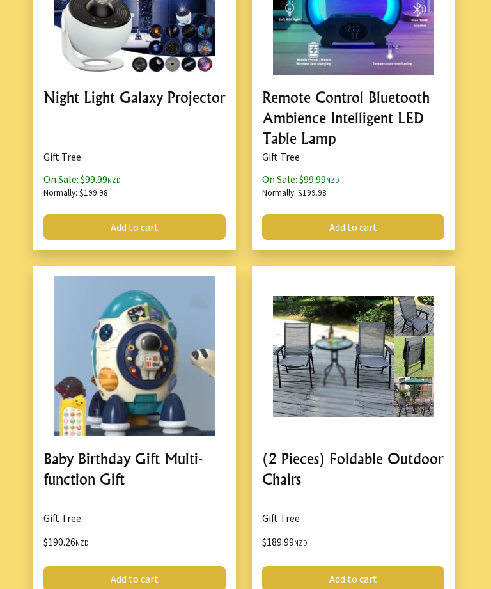
scroll to position [1372, 0]
click at [370, 387] on link at bounding box center [353, 434] width 203 height 336
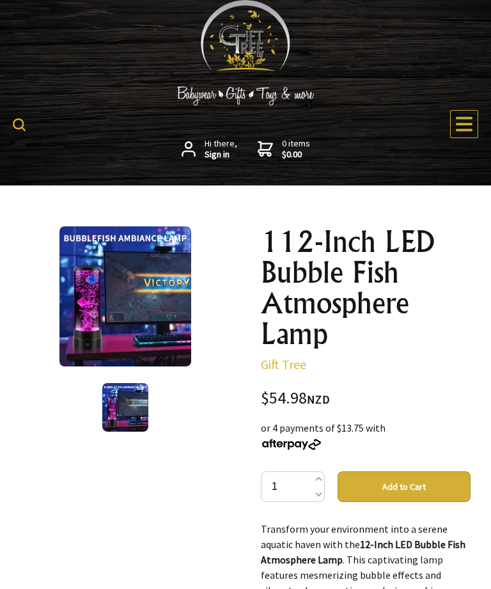
click at [362, 267] on h1 "112-Inch LED Bubble Fish Atmosphere Lamp" at bounding box center [366, 287] width 210 height 123
click at [165, 327] on img at bounding box center [124, 296] width 131 height 140
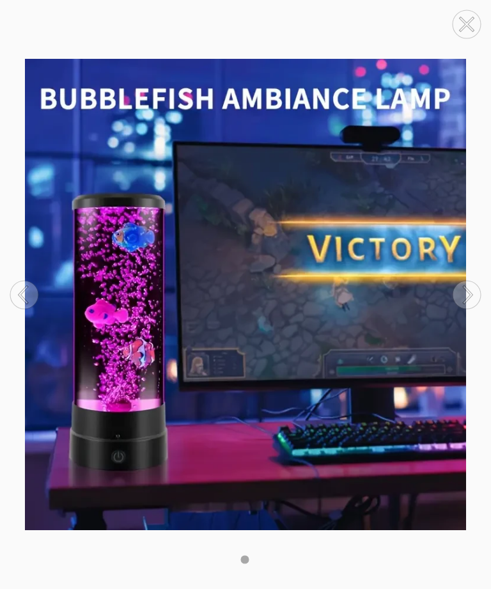
click at [474, 301] on circle at bounding box center [466, 295] width 28 height 28
click at [473, 291] on circle at bounding box center [466, 295] width 28 height 28
click at [473, 294] on circle at bounding box center [466, 295] width 28 height 28
click at [486, 3] on icon at bounding box center [466, 24] width 49 height 49
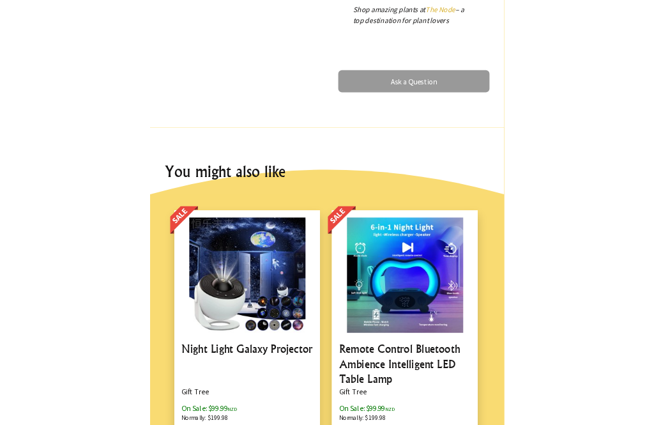
scroll to position [164, 0]
